Goal: Find specific page/section: Find specific page/section

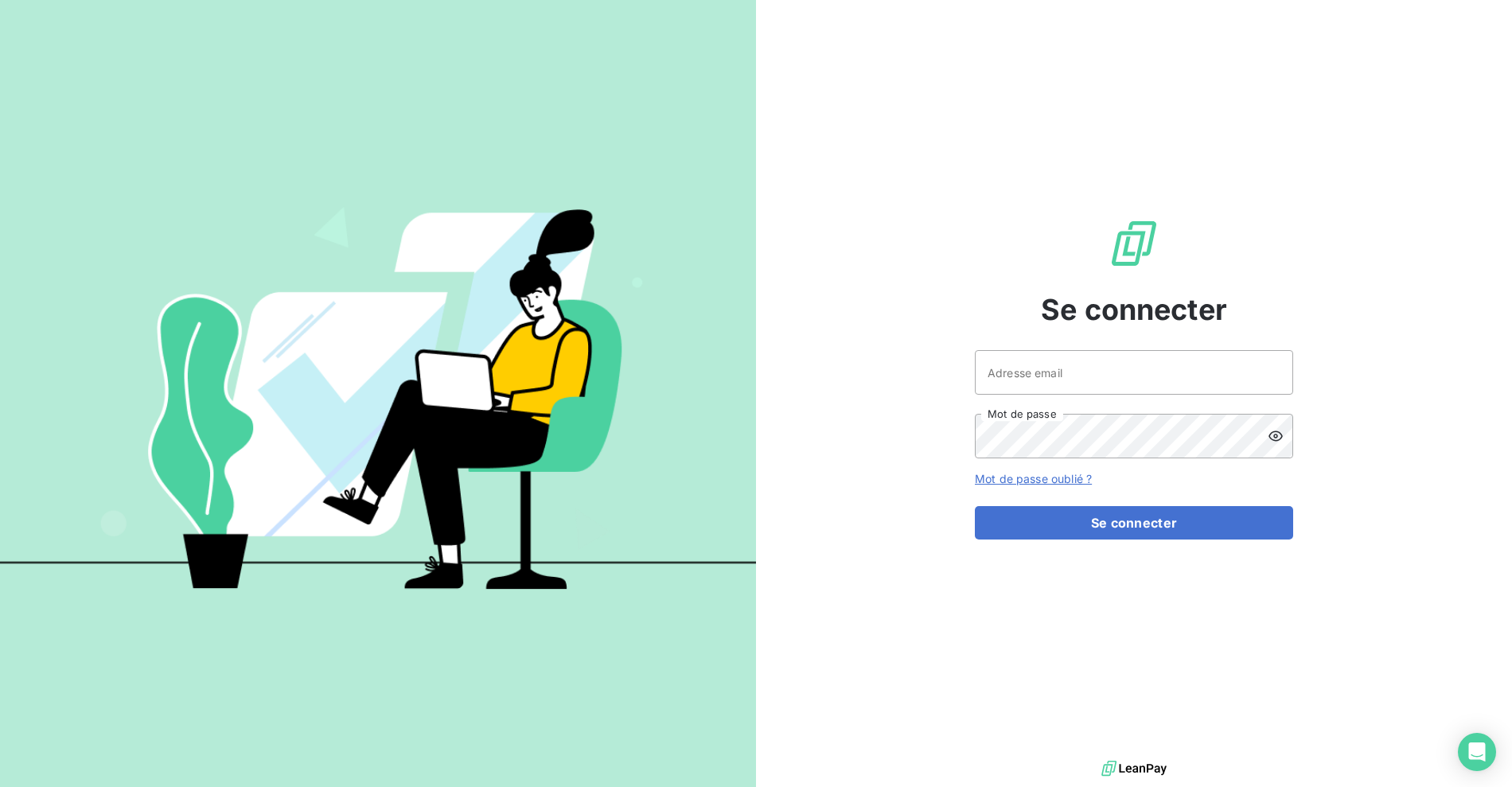
click at [1079, 297] on span "Se connecter" at bounding box center [1134, 309] width 186 height 43
click at [1107, 388] on input "Adresse email" at bounding box center [1134, 372] width 318 height 44
type input "[EMAIL_ADDRESS][DOMAIN_NAME]"
click at [1085, 503] on form "[EMAIL_ADDRESS][DOMAIN_NAME] Adresse email Mot de passe Mot de passe oublié ? S…" at bounding box center [1134, 445] width 318 height 190
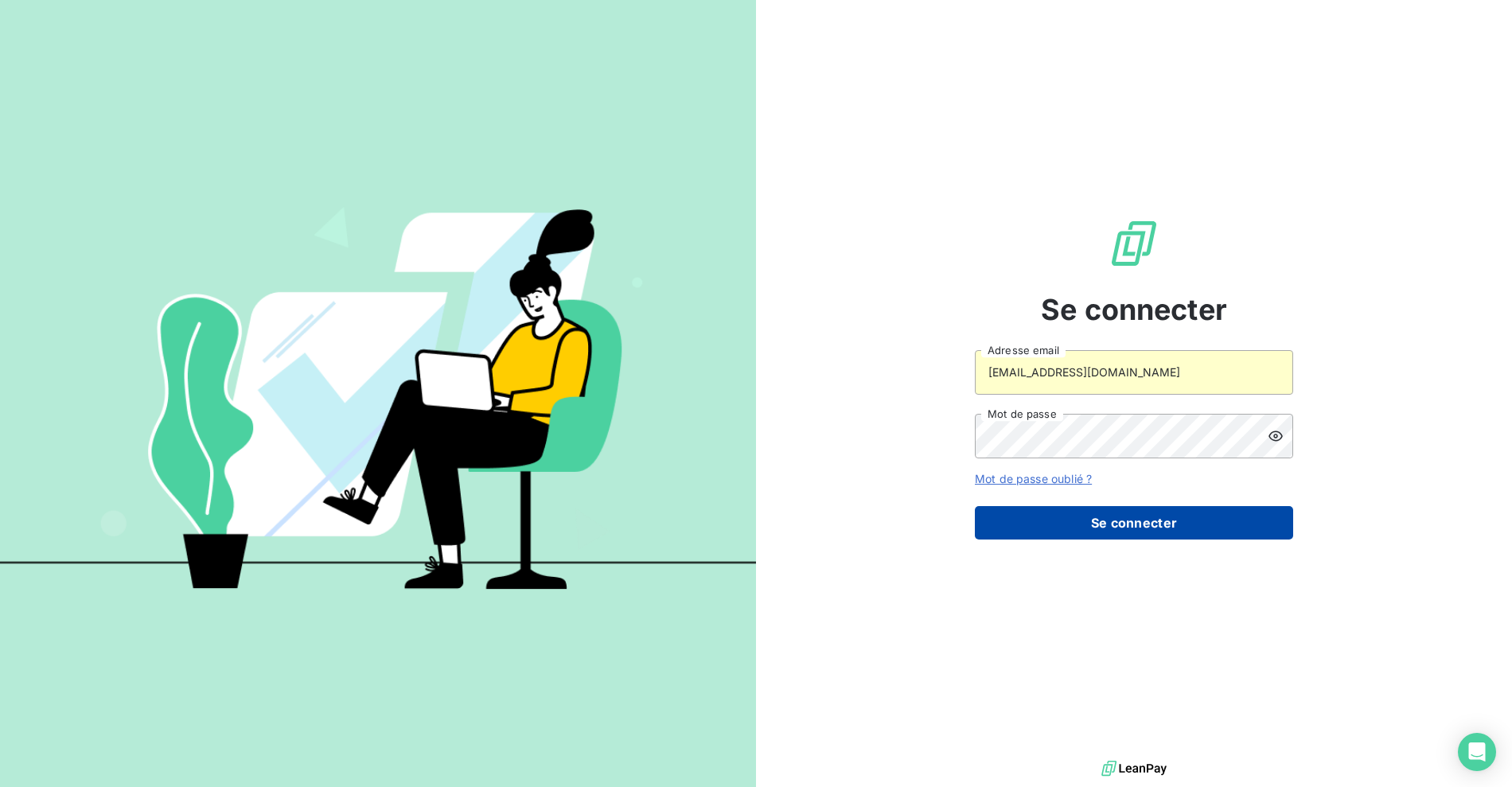
click at [1089, 513] on button "Se connecter" at bounding box center [1134, 523] width 318 height 33
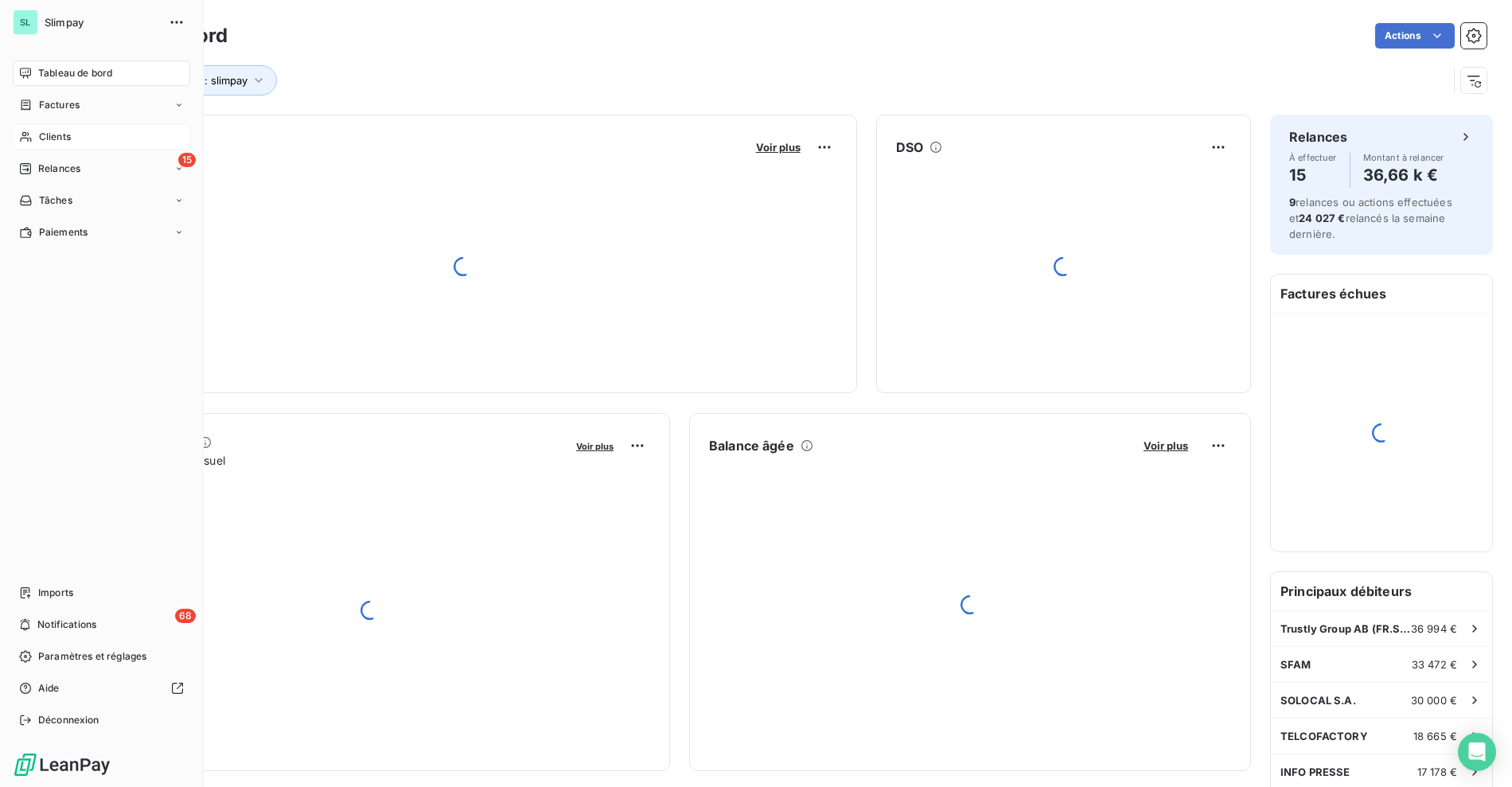
click at [42, 136] on span "Clients" at bounding box center [55, 137] width 32 height 14
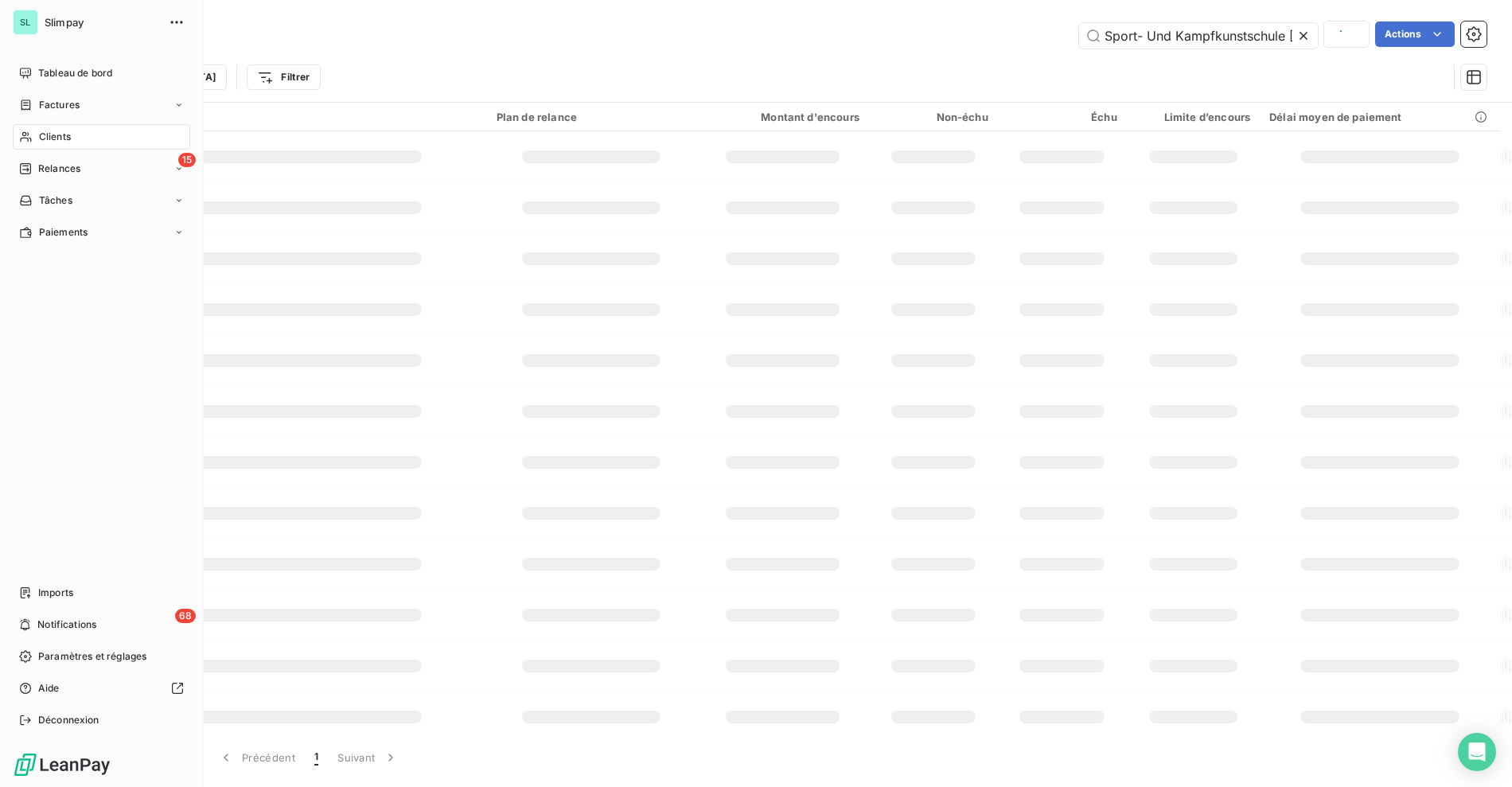
scroll to position [0, 35]
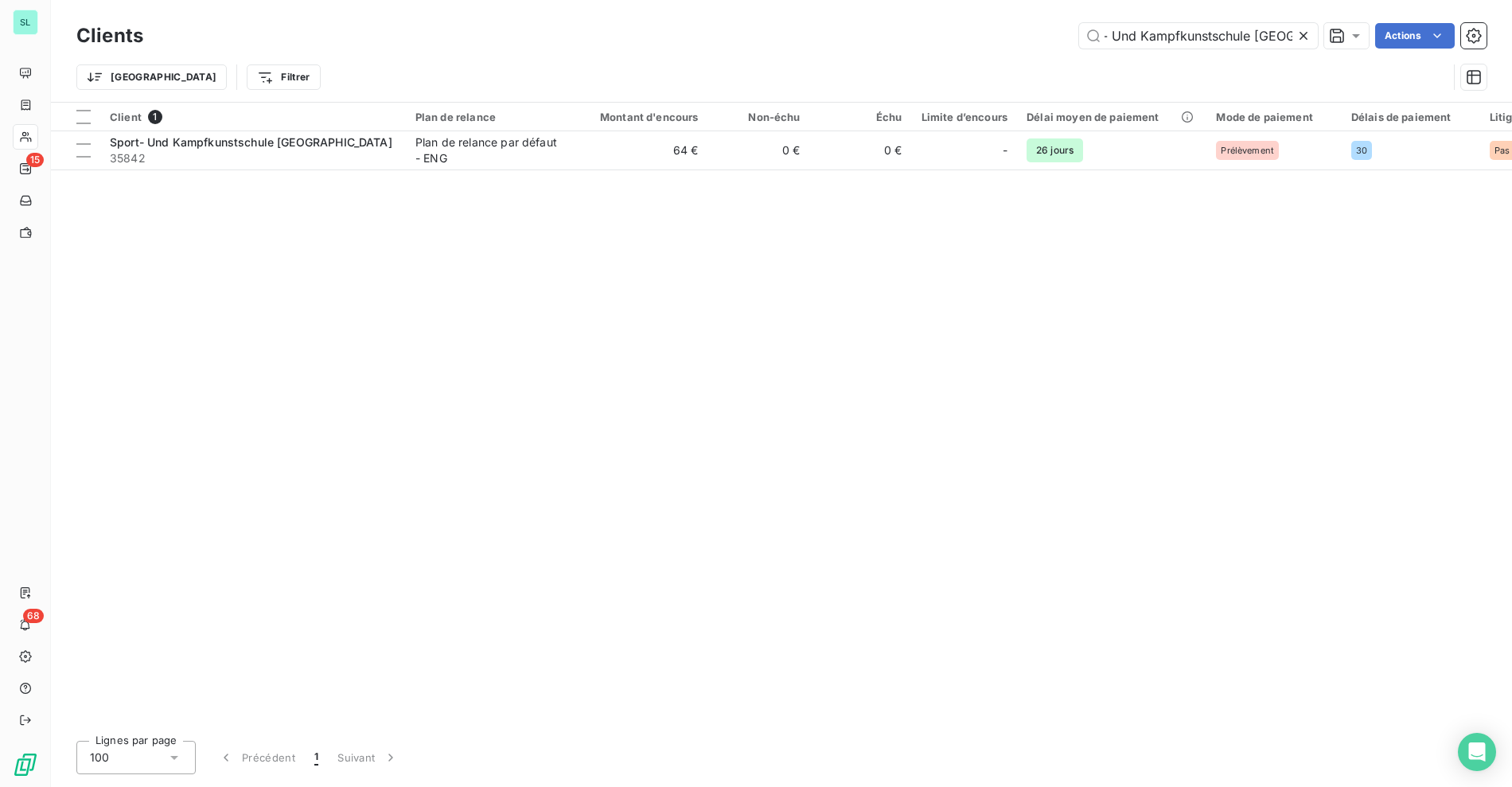
drag, startPoint x: 913, startPoint y: 55, endPoint x: 989, endPoint y: 47, distance: 76.4
click at [913, 55] on div "Trier Filtrer" at bounding box center [781, 77] width 1410 height 50
click at [1154, 23] on input "Sport- Und Kampfkunstschule [GEOGRAPHIC_DATA]" at bounding box center [1198, 36] width 238 height 25
click at [1146, 38] on input "Sport- Und Kampfkunstschule [GEOGRAPHIC_DATA]" at bounding box center [1198, 36] width 238 height 25
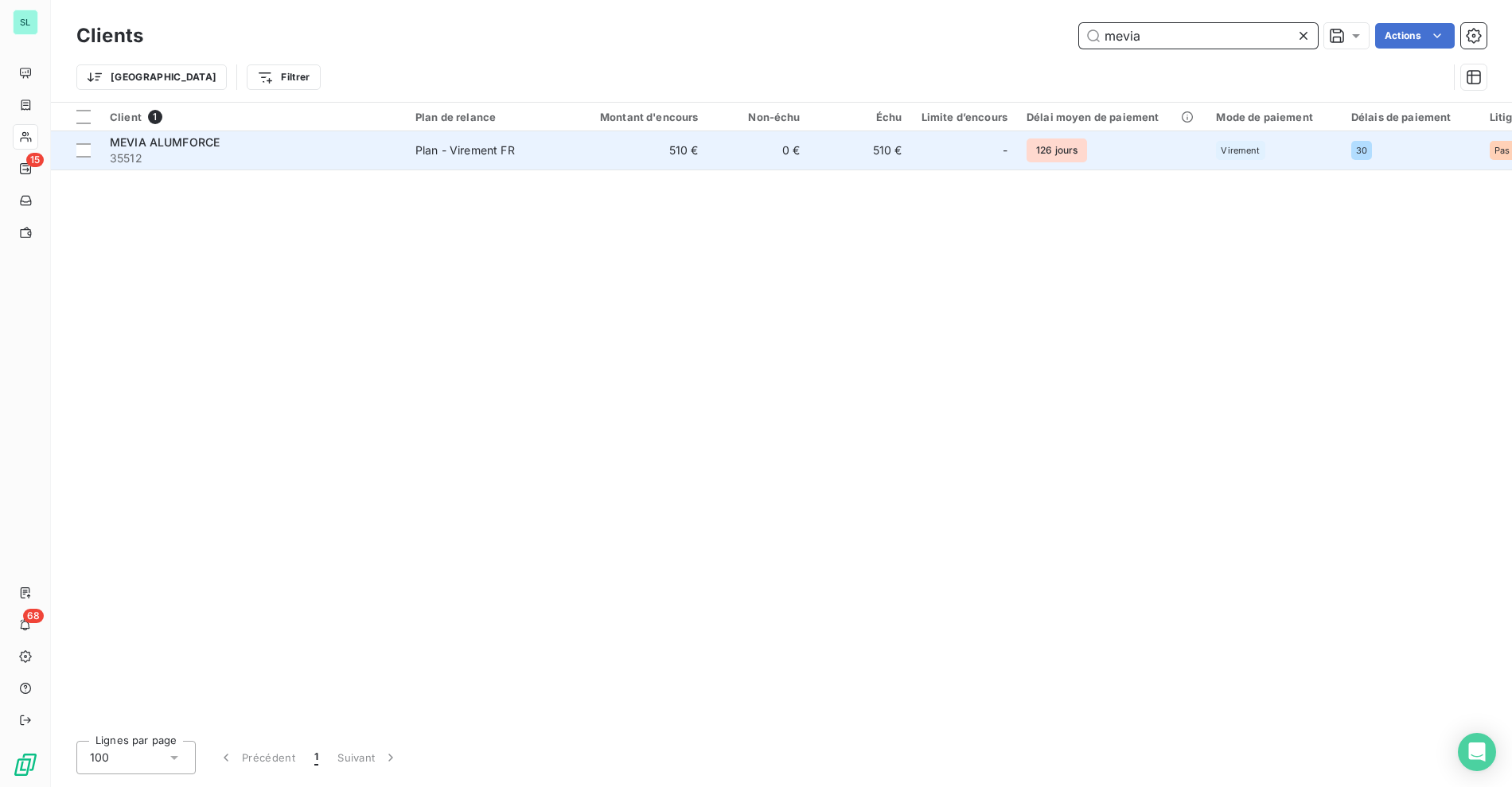
type input "mevia"
click at [416, 154] on div "Plan - Virement FR" at bounding box center [465, 150] width 99 height 16
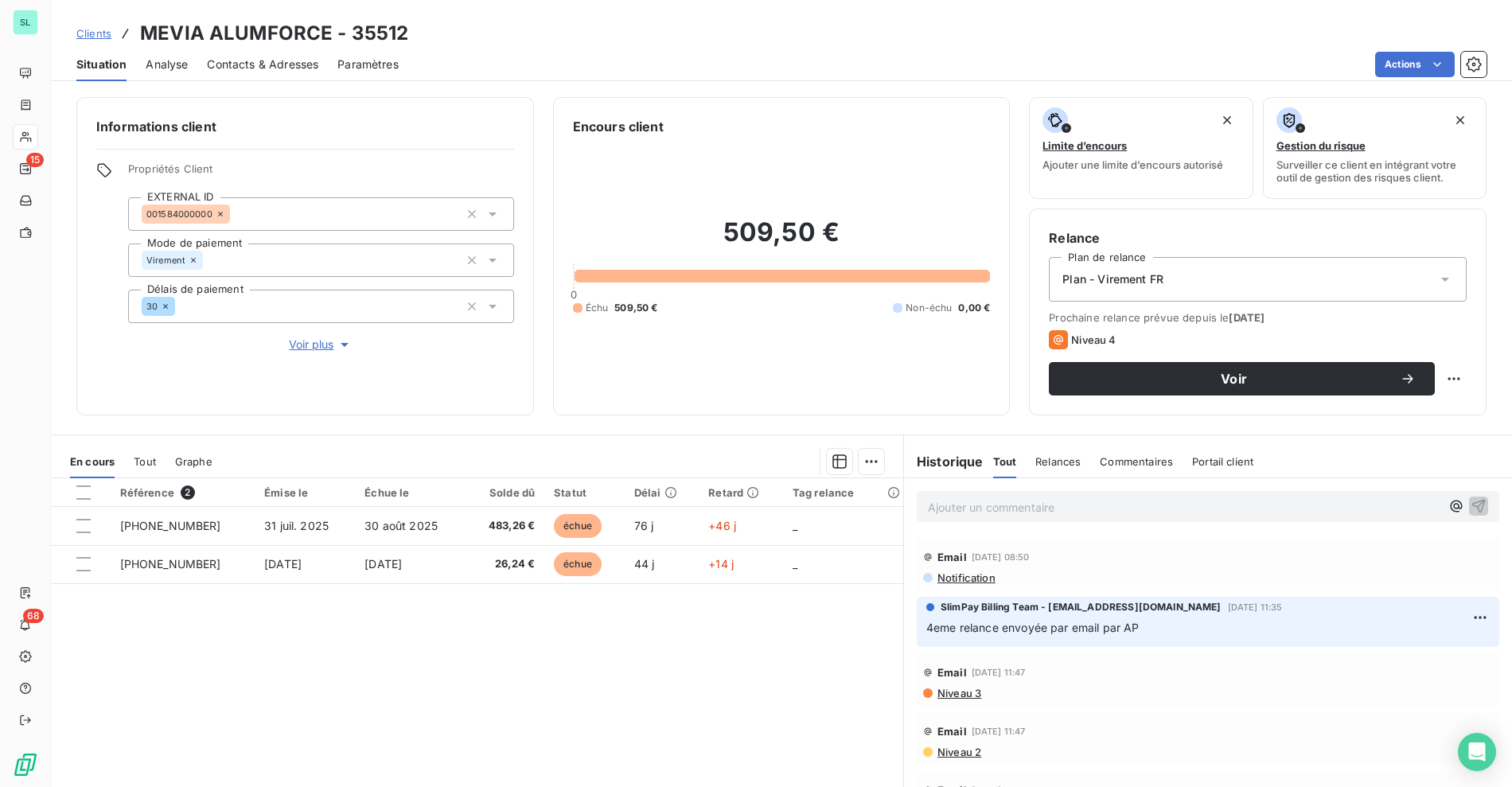
click at [631, 630] on div "Référence 2 Émise le Échue le Solde dû Statut Délai Retard Tag relance [PHONE_N…" at bounding box center [478, 631] width 853 height 306
click at [526, 63] on div "Actions" at bounding box center [952, 63] width 1069 height 25
drag, startPoint x: 313, startPoint y: 34, endPoint x: 201, endPoint y: 27, distance: 112.2
click at [311, 34] on h3 "MEVIA ALUMFORCE - 35512" at bounding box center [274, 33] width 268 height 29
click at [99, 43] on div "Clients MEVIA ALUMFORCE - 35512" at bounding box center [243, 33] width 332 height 29
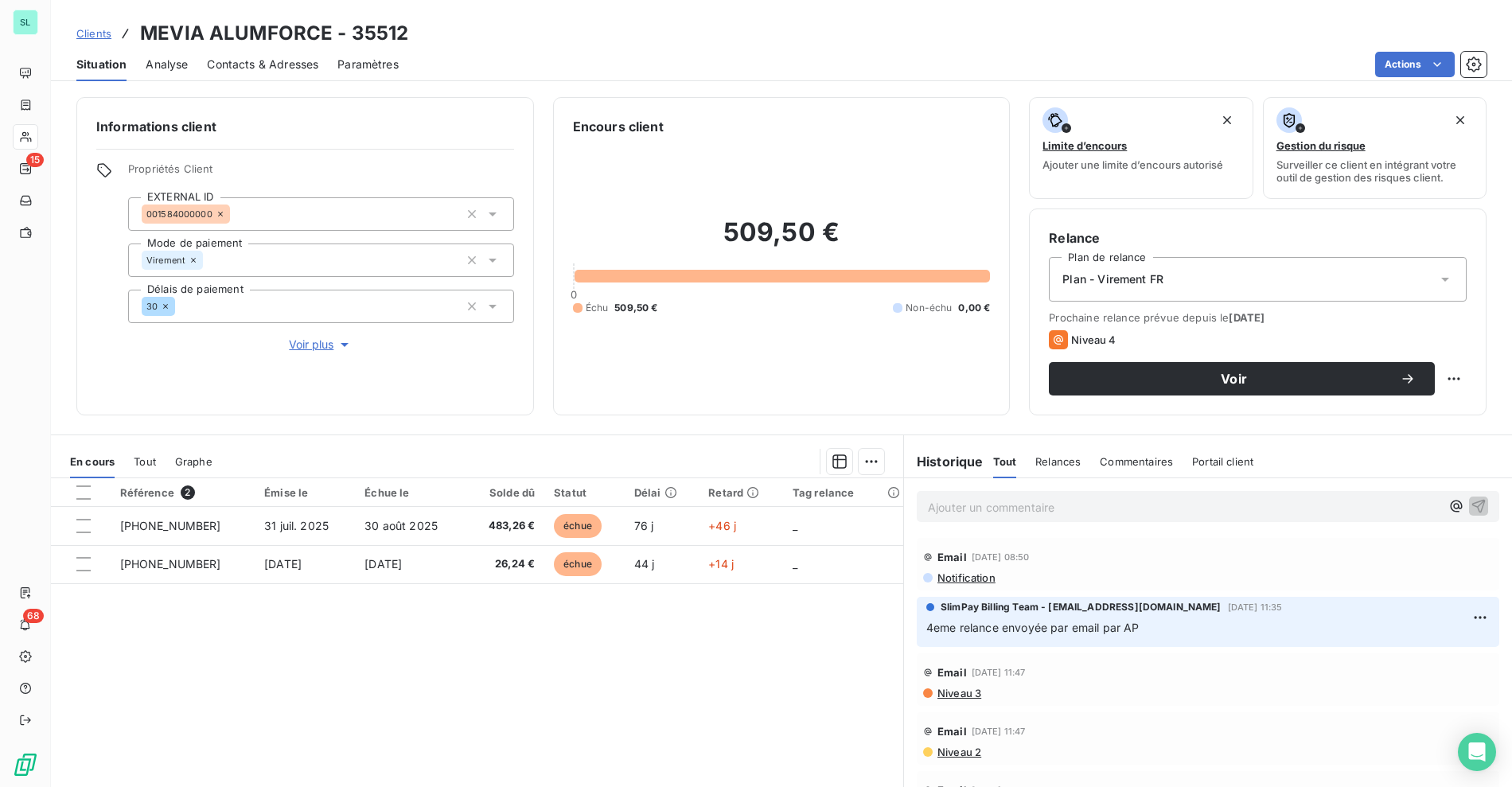
click at [90, 34] on span "Clients" at bounding box center [94, 33] width 35 height 13
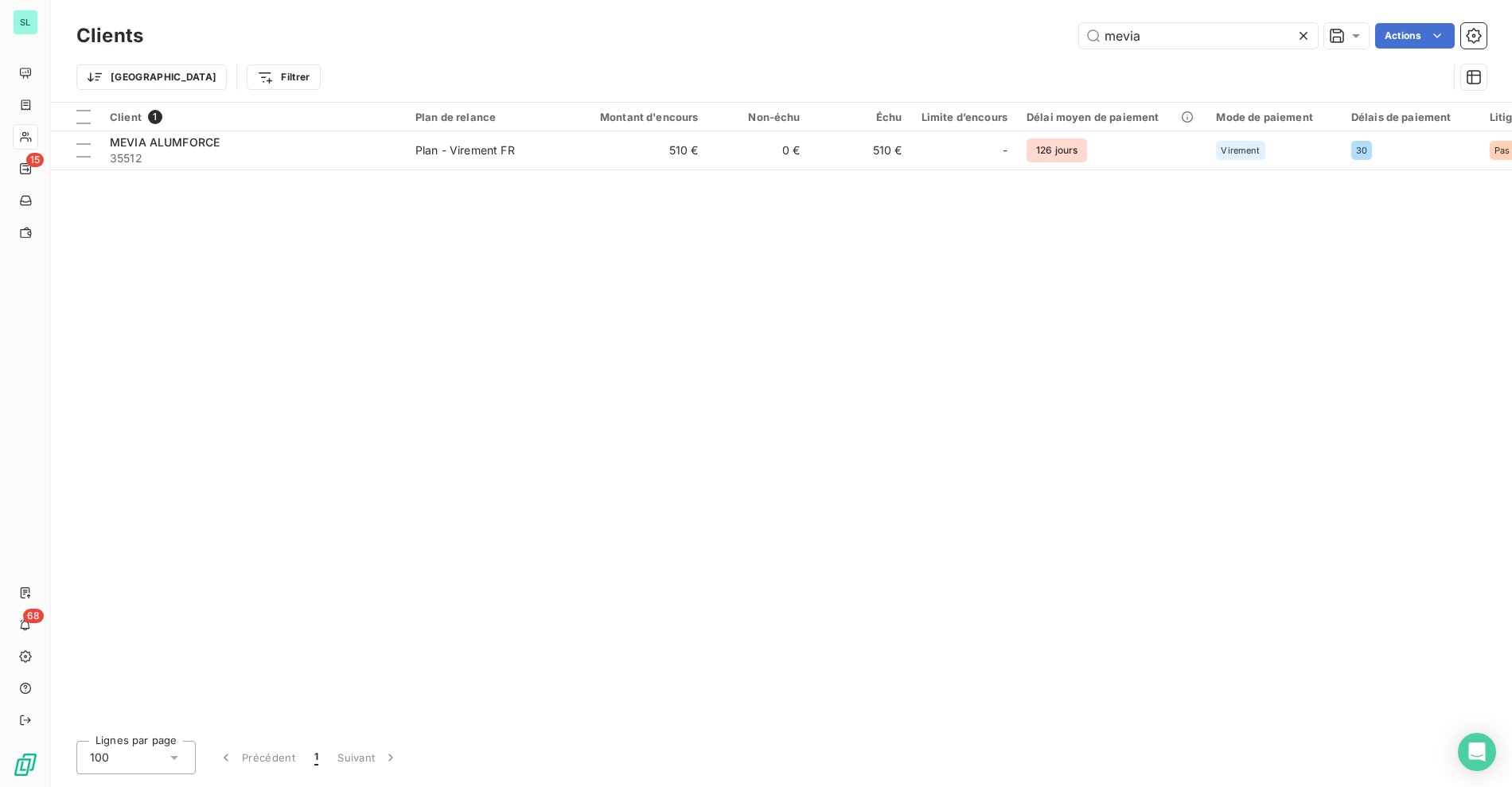
drag, startPoint x: 1167, startPoint y: 34, endPoint x: 997, endPoint y: 15, distance: 171.1
click at [1032, 27] on div "mevia Actions" at bounding box center [825, 36] width 1324 height 25
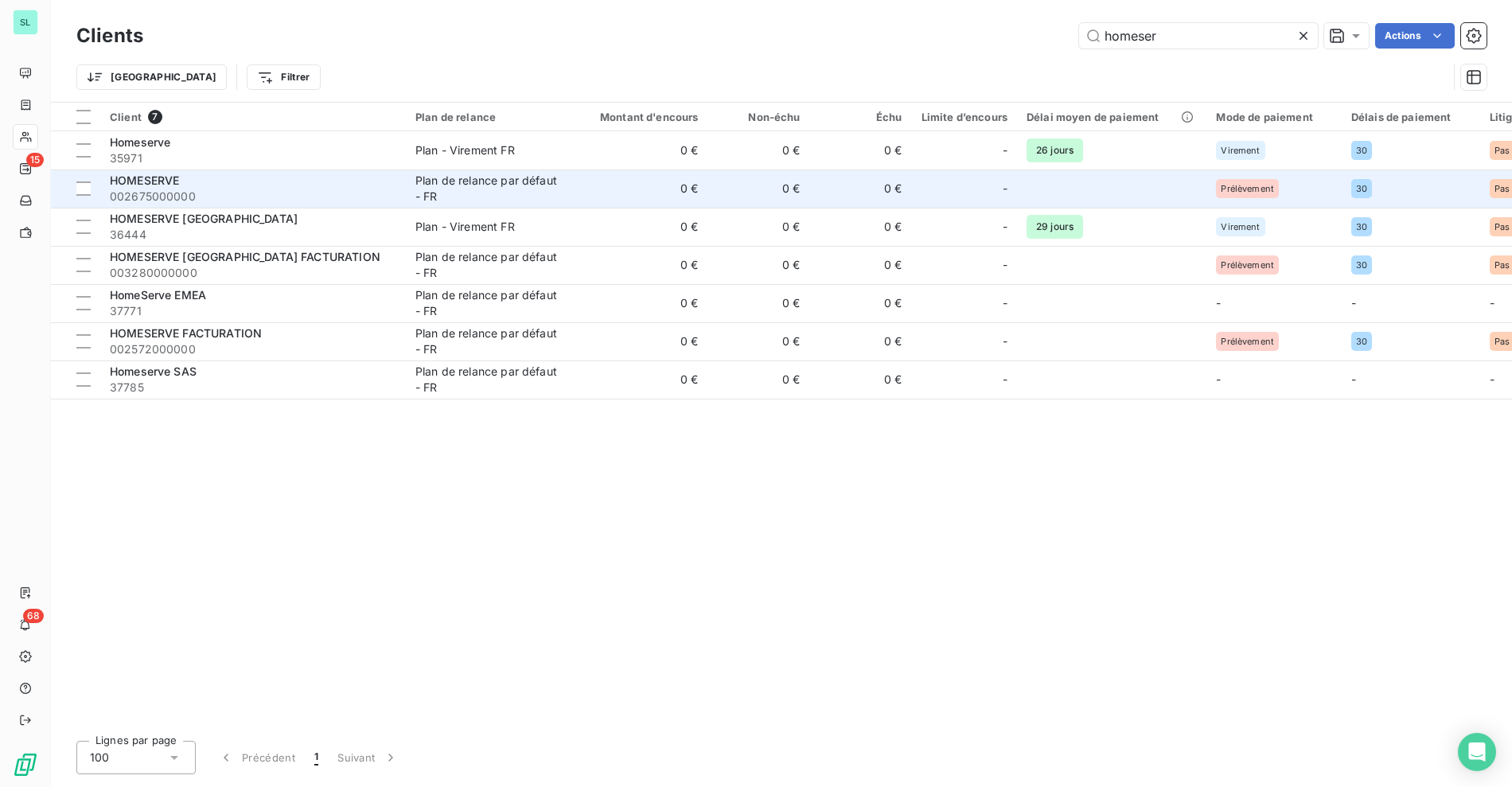
type input "homeser"
click at [499, 202] on div "Plan de relance par défaut - FR" at bounding box center [489, 189] width 146 height 32
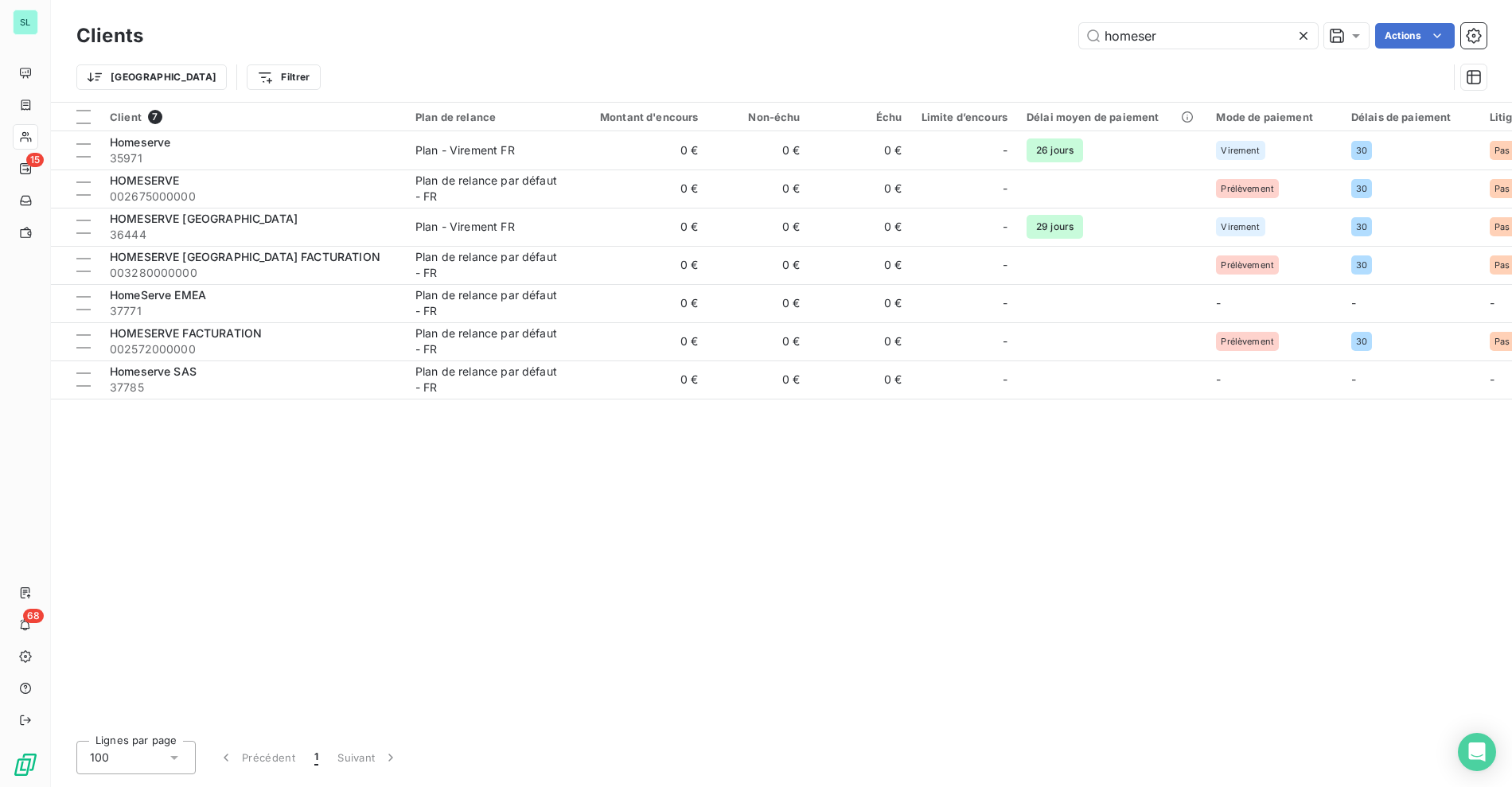
click at [514, 500] on div "Client 7 Plan de relance Montant d'encours Non-échu Échu Limite d’encours Délai…" at bounding box center [782, 415] width 1462 height 625
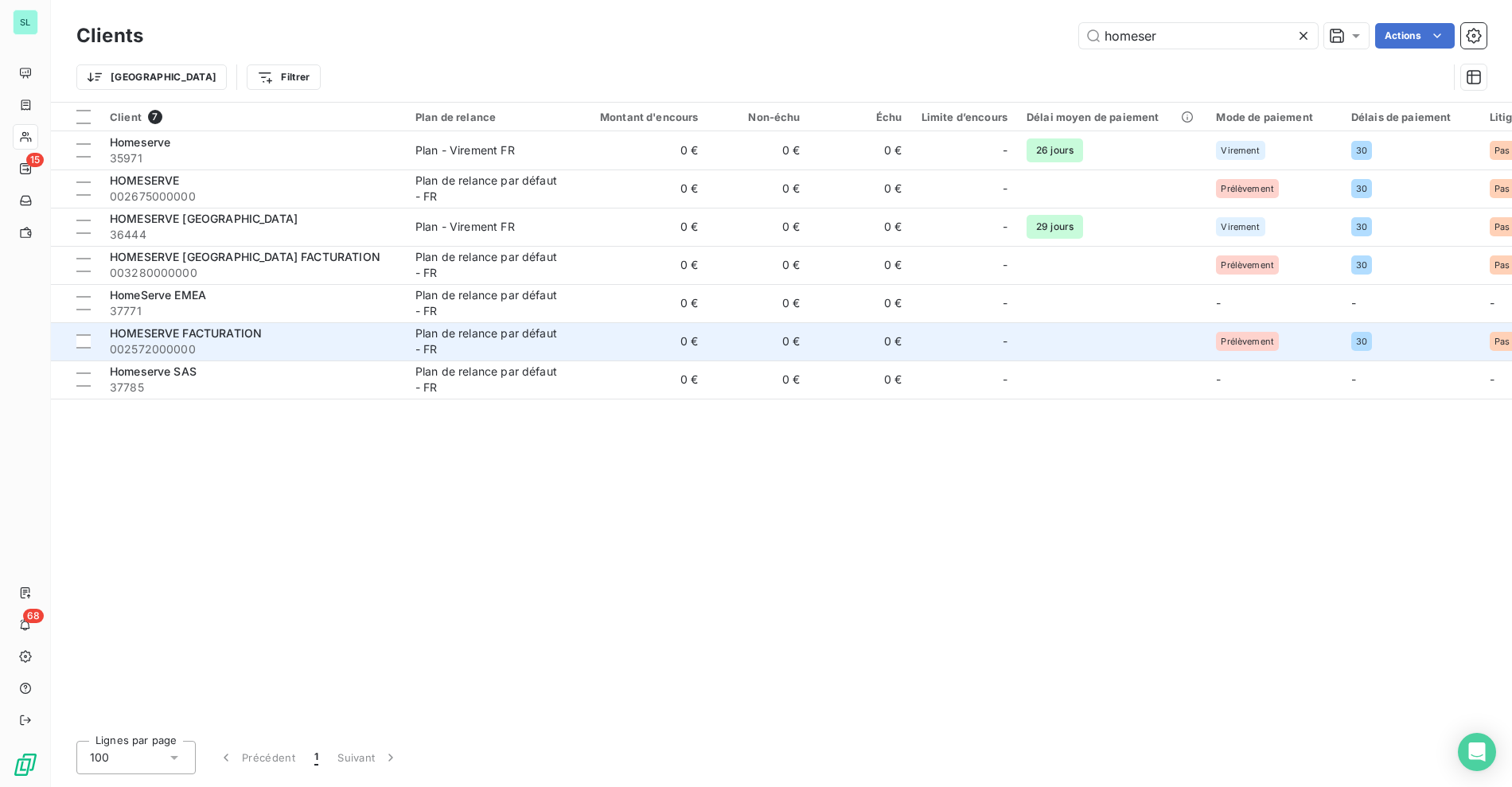
click at [216, 336] on span "HOMESERVE FACTURATION" at bounding box center [185, 333] width 152 height 14
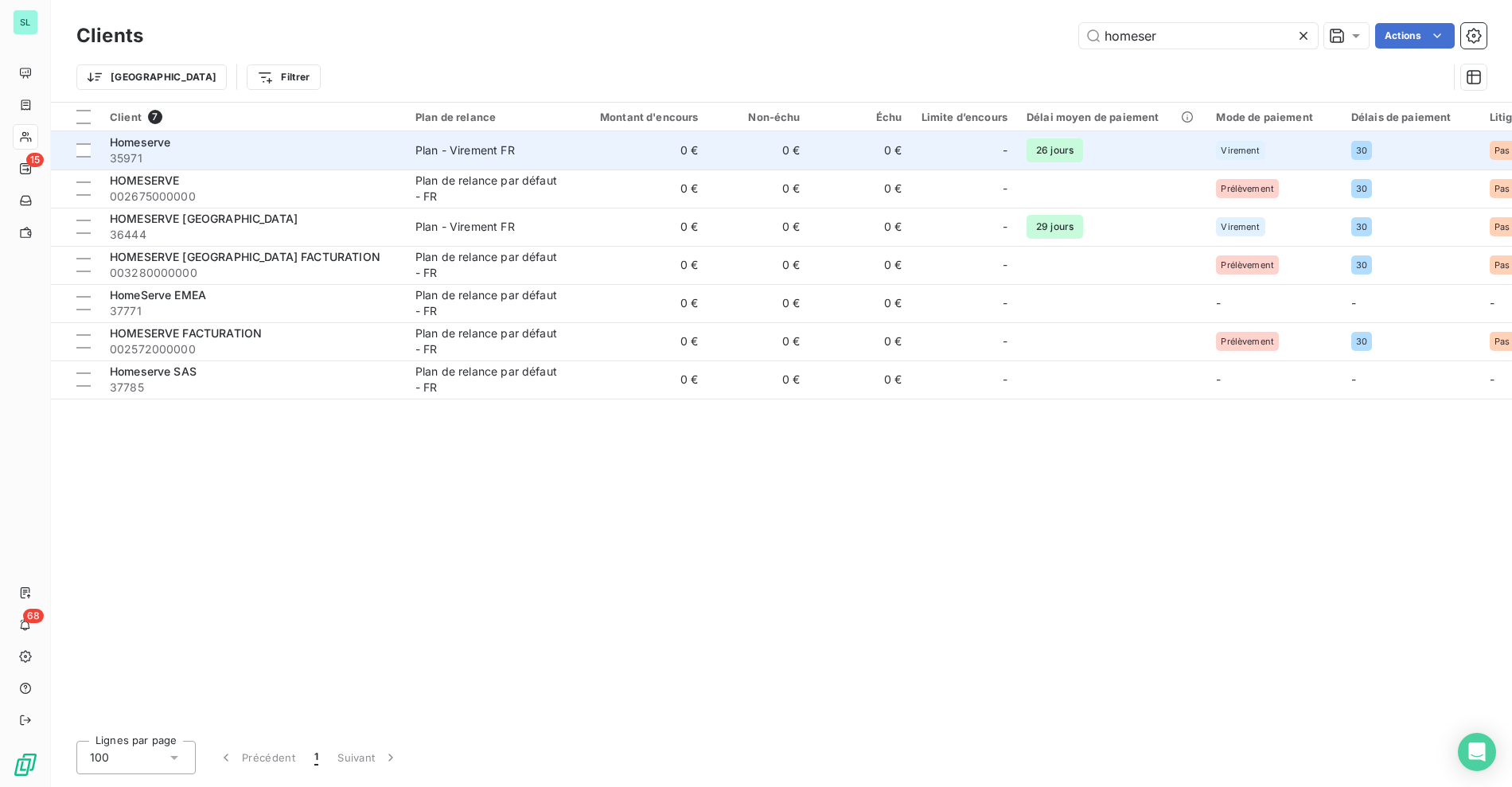
click at [217, 154] on span "35971" at bounding box center [252, 158] width 286 height 16
